Goal: Information Seeking & Learning: Learn about a topic

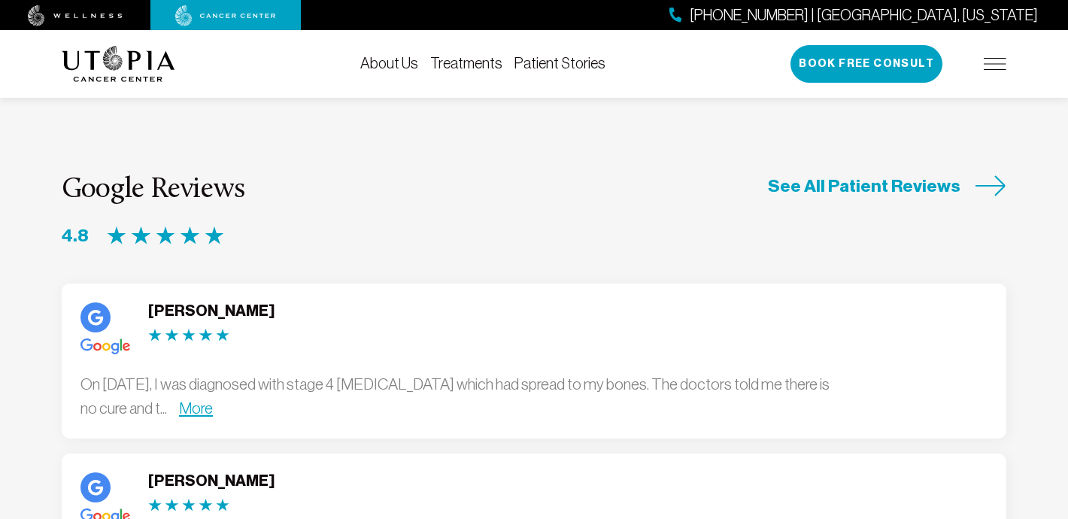
scroll to position [3942, 0]
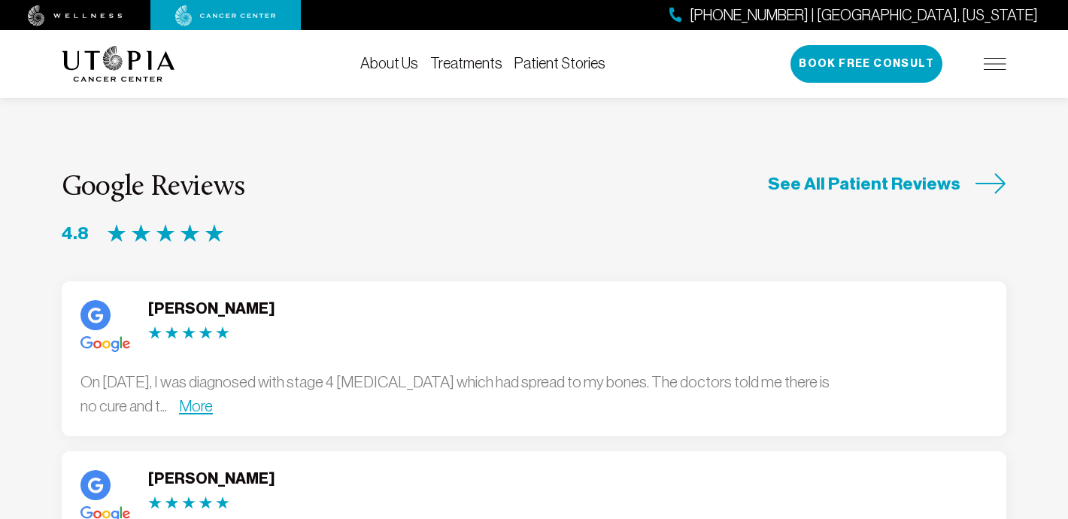
click at [371, 65] on link "About Us" at bounding box center [389, 63] width 58 height 17
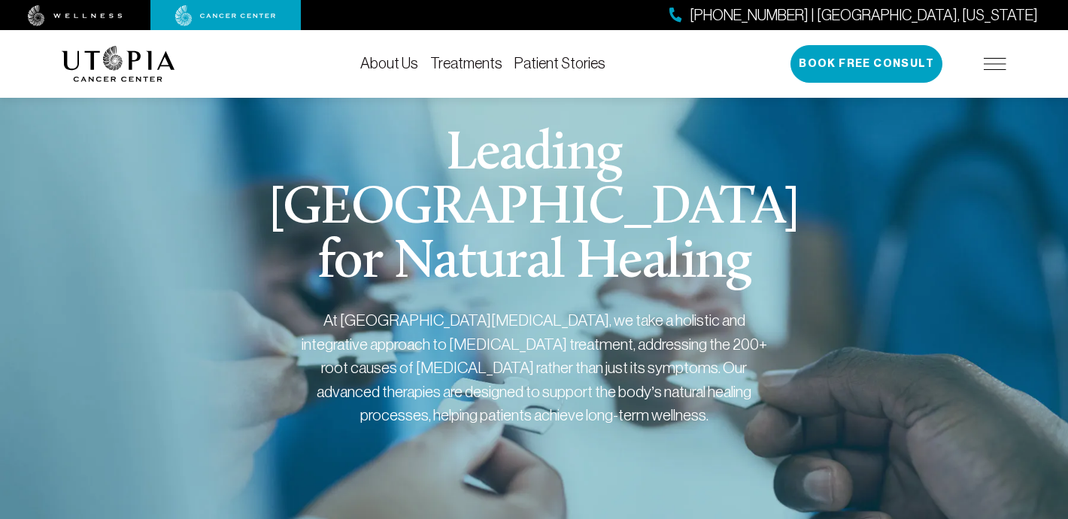
click at [420, 220] on h1 "Leading [GEOGRAPHIC_DATA] for Natural Healing" at bounding box center [534, 209] width 575 height 162
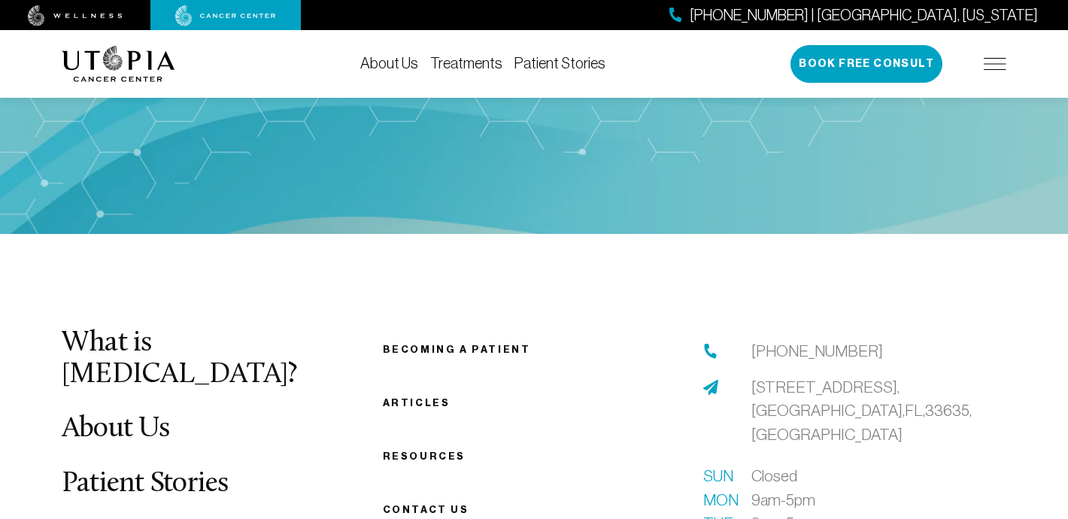
scroll to position [7673, 0]
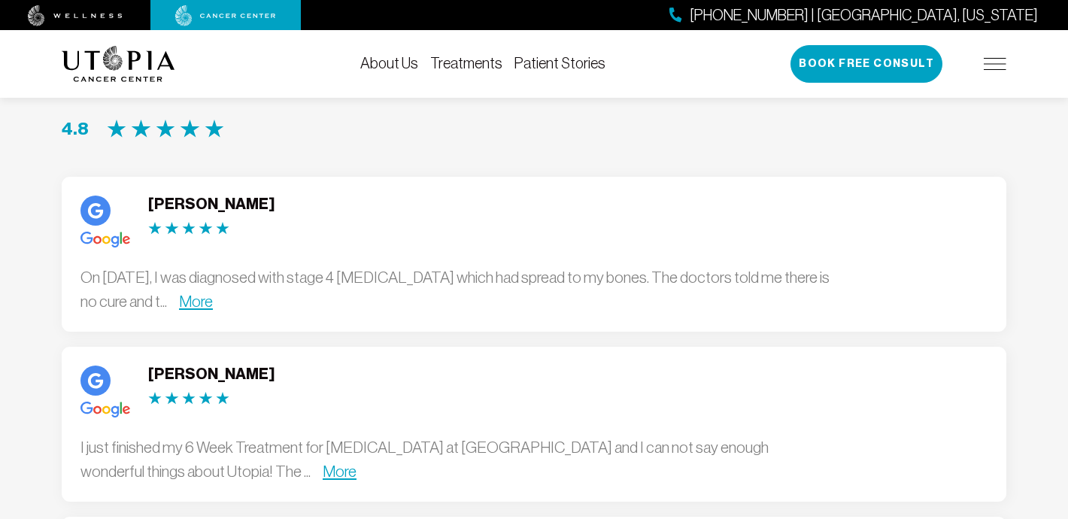
scroll to position [3942, 0]
